Goal: Transaction & Acquisition: Book appointment/travel/reservation

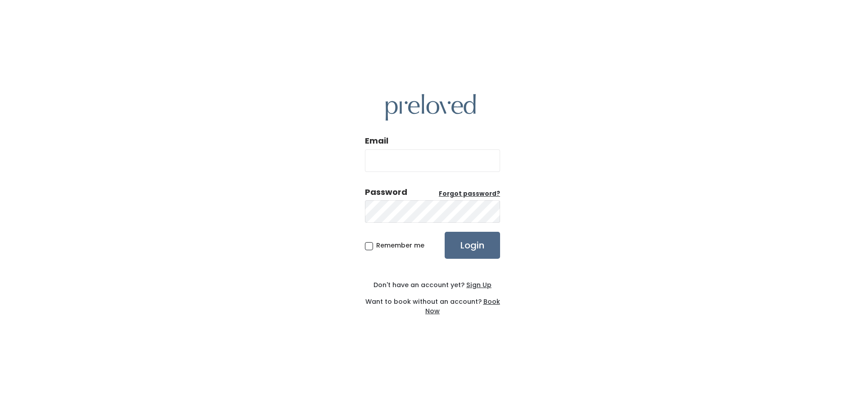
click at [416, 154] on input "Email" at bounding box center [432, 161] width 135 height 23
type input "rebeccaortiz.g@gmail.com"
click at [444, 232] on input "Login" at bounding box center [471, 245] width 55 height 27
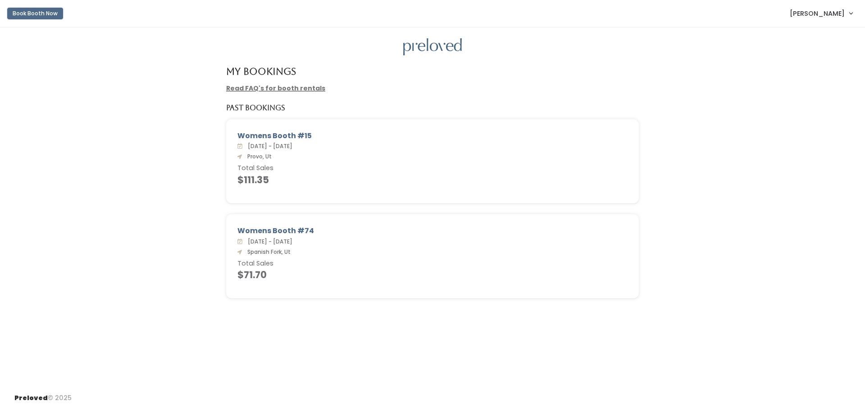
click at [45, 14] on button "Book Booth Now" at bounding box center [35, 14] width 56 height 12
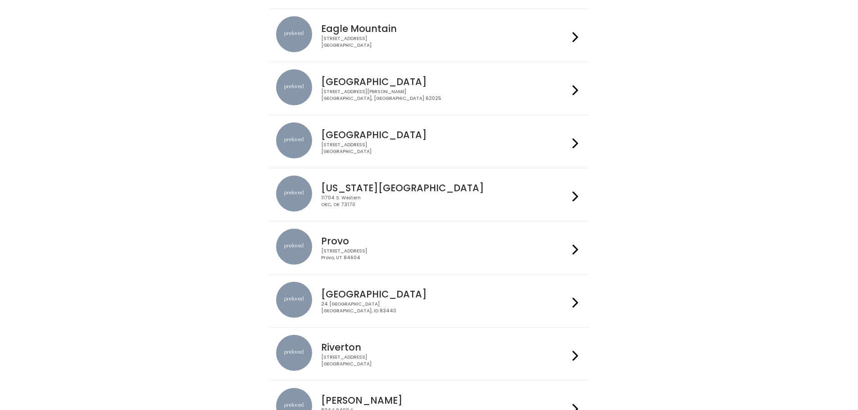
scroll to position [90, 0]
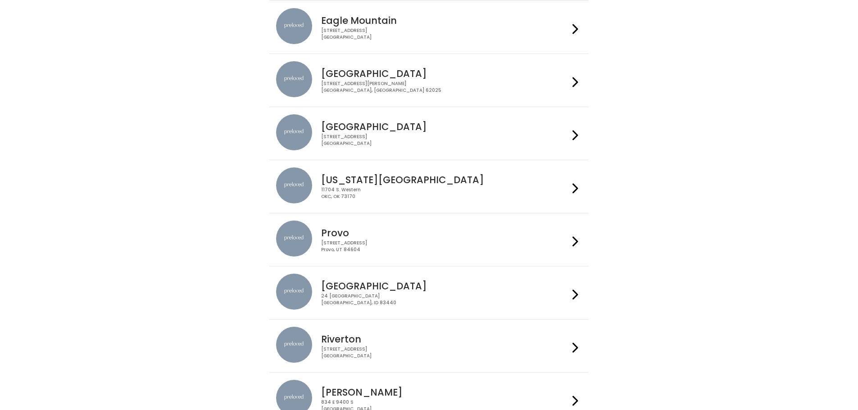
click at [401, 236] on h4 "Provo" at bounding box center [445, 233] width 248 height 10
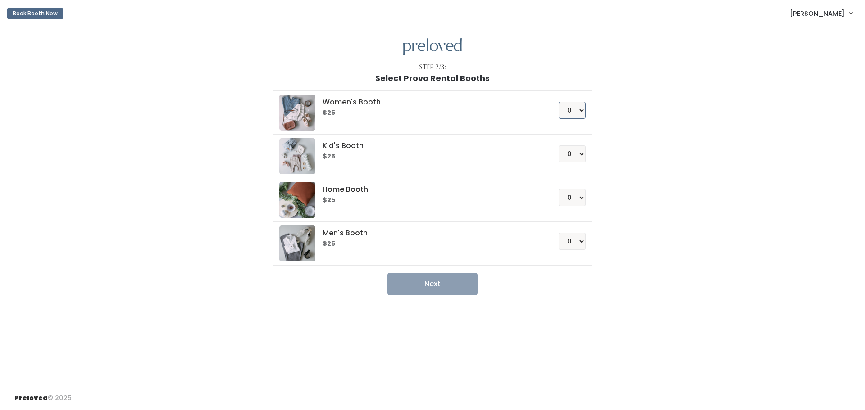
click at [575, 109] on select "0 1 2 3 4" at bounding box center [571, 110] width 27 height 17
select select "1"
click at [558, 102] on select "0 1 2 3 4" at bounding box center [571, 110] width 27 height 17
click at [422, 287] on button "Next" at bounding box center [432, 284] width 90 height 23
click at [38, 16] on button "Book Booth Now" at bounding box center [35, 14] width 56 height 12
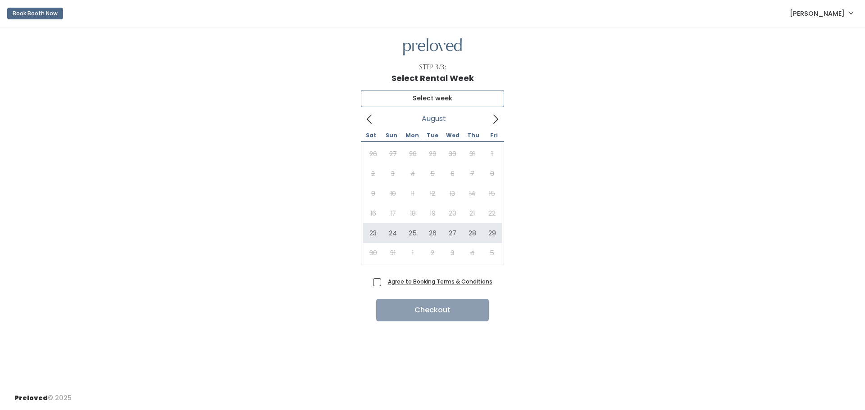
type input "August 23 to August 29"
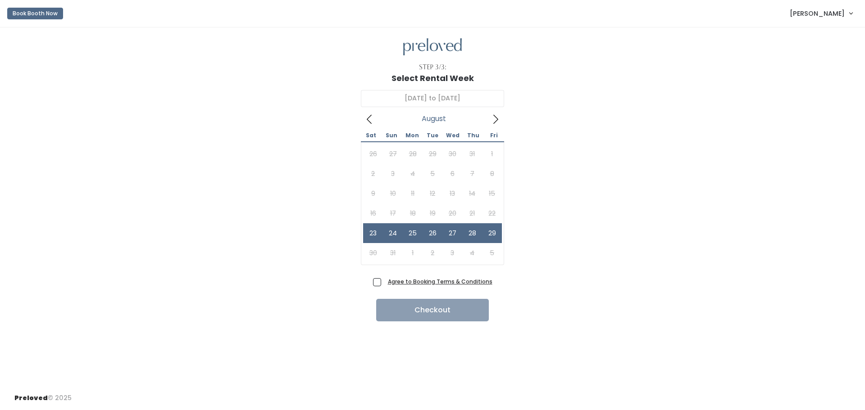
drag, startPoint x: 381, startPoint y: 281, endPoint x: 385, endPoint y: 292, distance: 11.9
click at [384, 281] on span "Agree to Booking Terms & Conditions" at bounding box center [438, 281] width 108 height 9
click at [384, 281] on input "Agree to Booking Terms & Conditions" at bounding box center [387, 280] width 6 height 6
checkbox input "true"
click at [414, 315] on button "Checkout" at bounding box center [432, 310] width 113 height 23
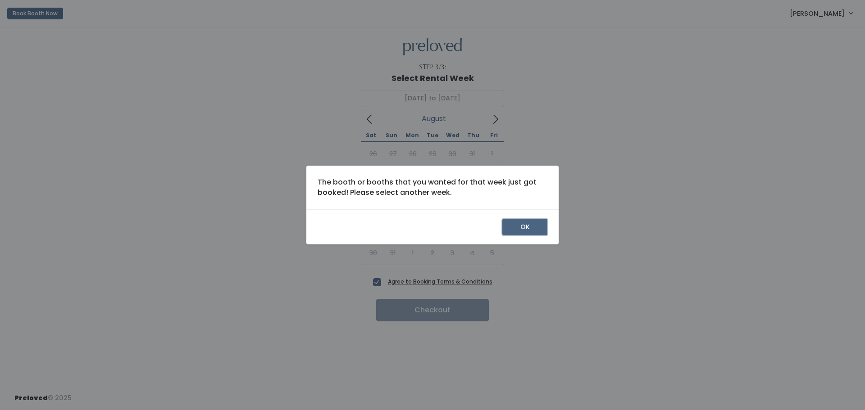
click at [532, 224] on button "OK" at bounding box center [524, 227] width 45 height 17
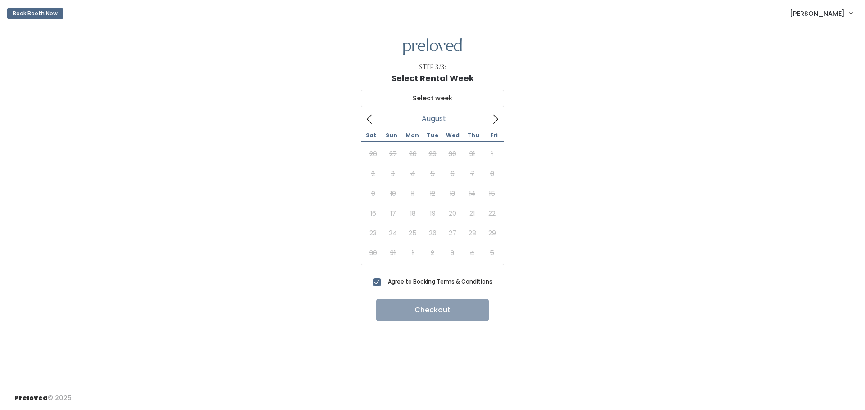
click at [537, 207] on div "August 2025 Sat Sun Mon Tue Wed Thu Fri 26 27 28 29 30 31 1 2 3 4 5 6 7 8 9 10 …" at bounding box center [432, 179] width 836 height 192
click at [496, 118] on icon at bounding box center [495, 119] width 10 height 10
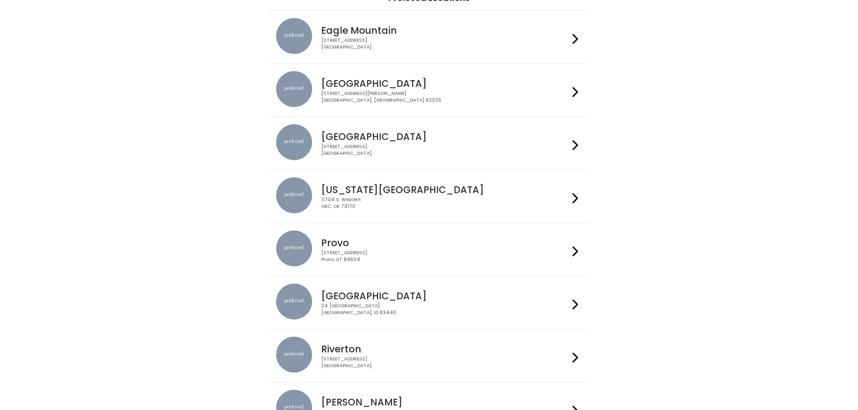
scroll to position [135, 0]
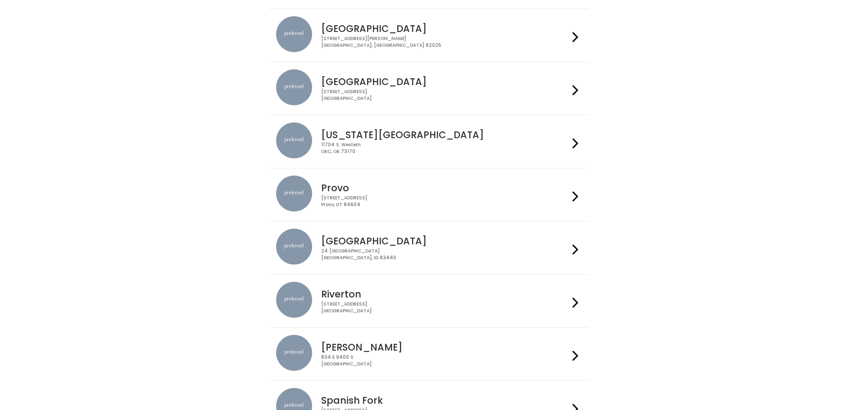
click at [417, 202] on div "230 W Cougar Blvd Provo, UT 84604" at bounding box center [445, 201] width 248 height 13
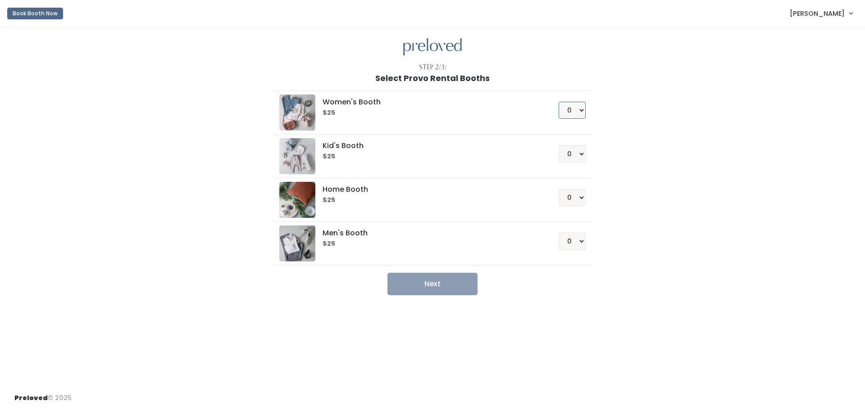
click at [577, 112] on select "0 1 2 3 4" at bounding box center [571, 110] width 27 height 17
select select "1"
click at [558, 102] on select "0 1 2 3 4" at bounding box center [571, 110] width 27 height 17
click at [456, 280] on button "Next" at bounding box center [432, 284] width 90 height 23
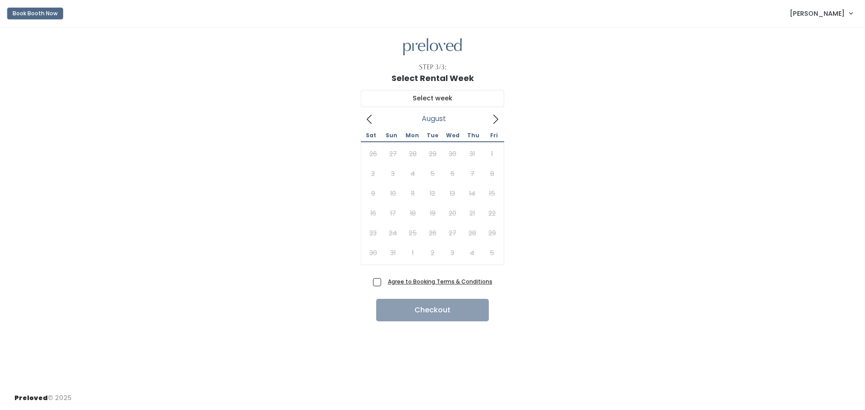
click at [19, 13] on button "Book Booth Now" at bounding box center [35, 14] width 56 height 12
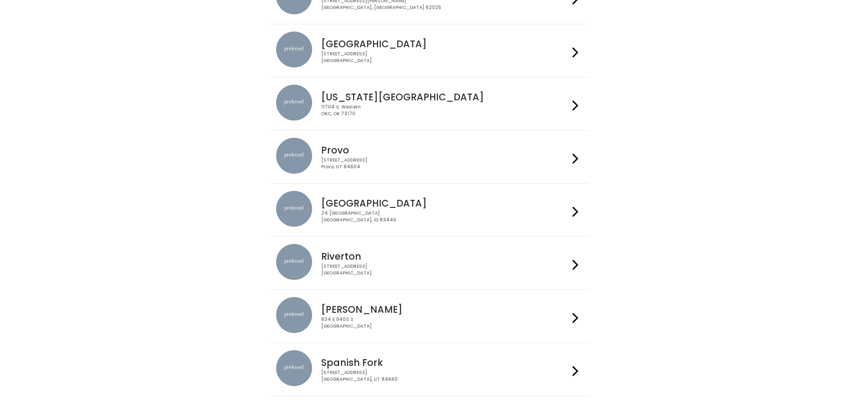
scroll to position [219, 0]
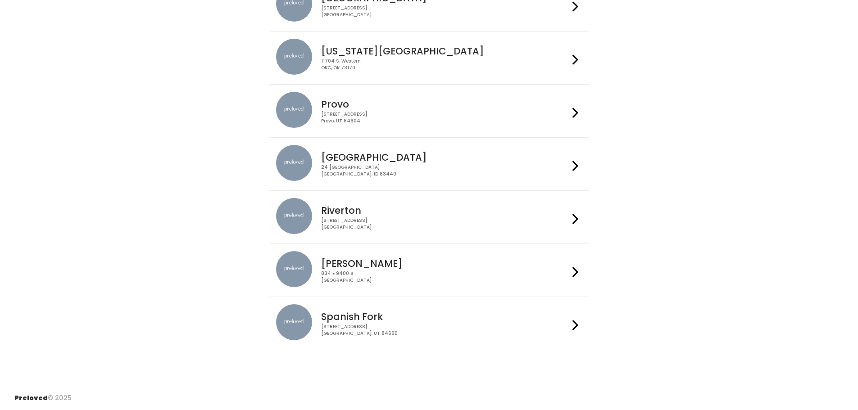
click at [378, 322] on h4 "Spanish Fork" at bounding box center [445, 317] width 248 height 10
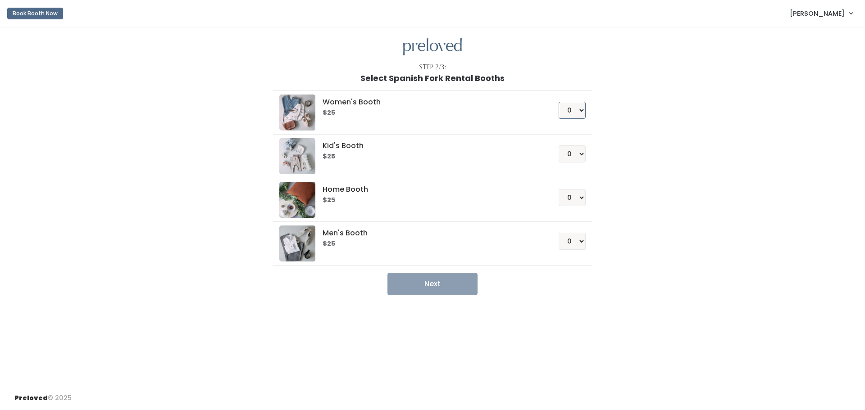
click at [576, 102] on select "0 1 2 3 4" at bounding box center [571, 110] width 27 height 17
select select "1"
click at [558, 102] on select "0 1 2 3 4" at bounding box center [571, 110] width 27 height 17
click at [431, 280] on button "Next" at bounding box center [432, 284] width 90 height 23
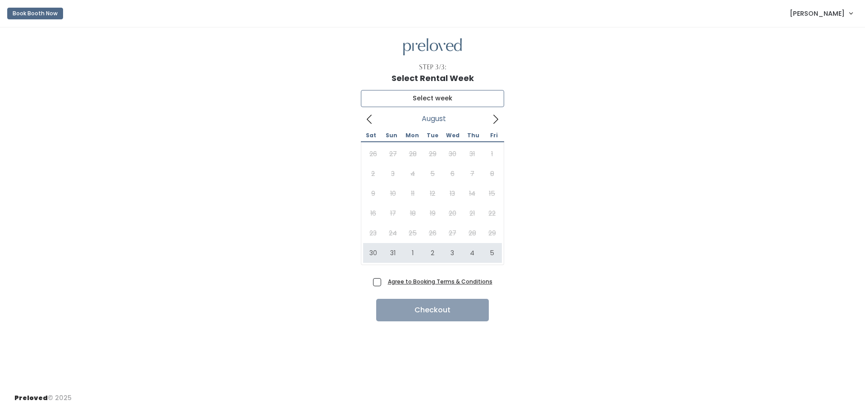
type input "[DATE] to [DATE]"
click at [633, 74] on div "Select Rental Week" at bounding box center [432, 78] width 836 height 9
click at [812, 12] on span "[PERSON_NAME]" at bounding box center [816, 14] width 55 height 10
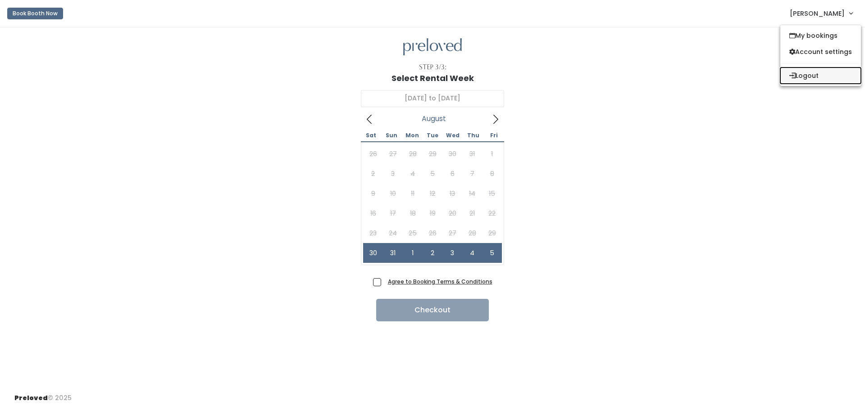
click at [808, 75] on button "Logout" at bounding box center [820, 76] width 81 height 16
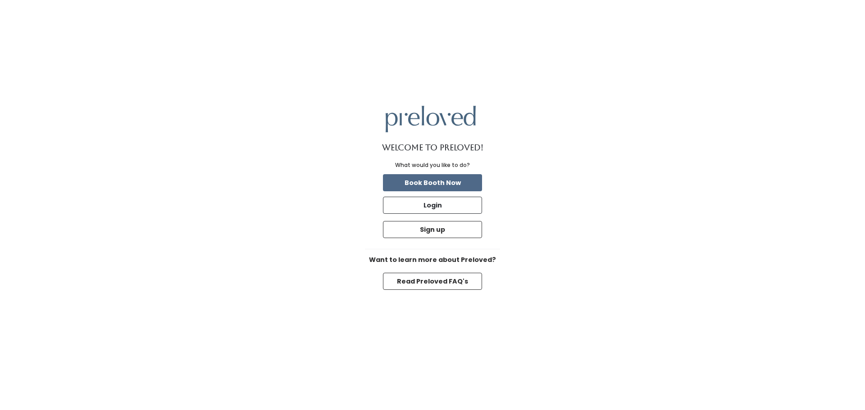
click at [526, 163] on div "Welcome to Preloved! What would you like to do? Book Booth Now Login Sign up Wa…" at bounding box center [432, 205] width 865 height 410
